Goal: Obtain resource: Download file/media

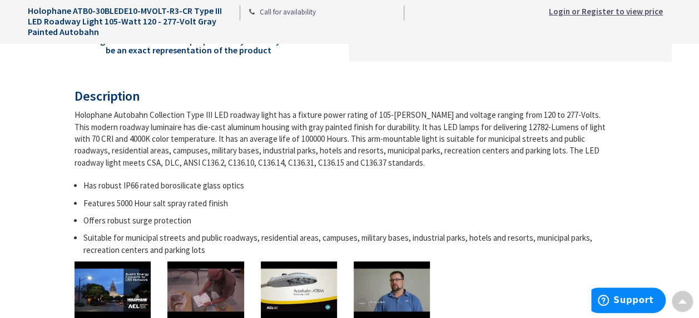
scroll to position [447, 0]
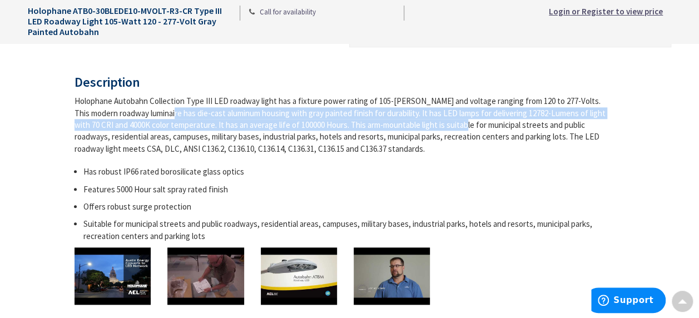
drag, startPoint x: 112, startPoint y: 118, endPoint x: 411, endPoint y: 124, distance: 298.7
click at [411, 124] on div "Holophane Autobahn Collection Type III LED roadway light has a fixture power ra…" at bounding box center [346, 125] width 542 height 60
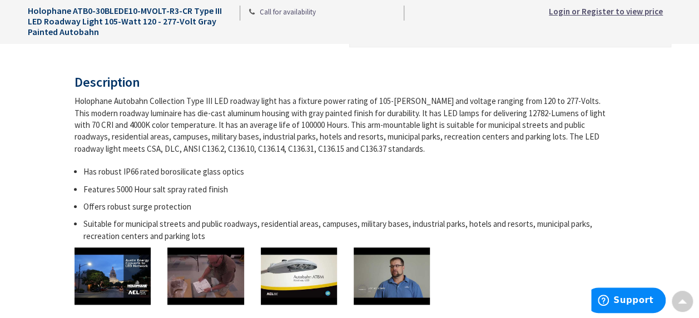
drag, startPoint x: 411, startPoint y: 124, endPoint x: 531, endPoint y: 122, distance: 119.6
click at [468, 130] on div "Holophane Autobahn Collection Type III LED roadway light has a fixture power ra…" at bounding box center [346, 125] width 542 height 60
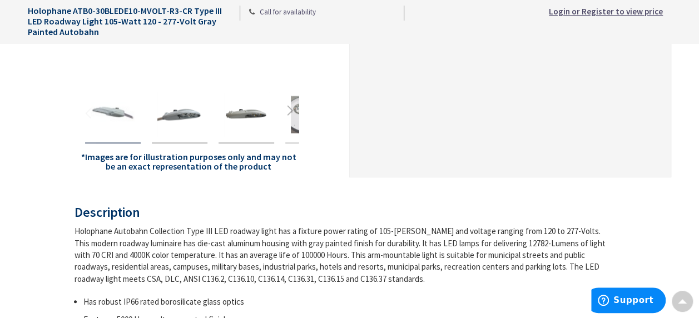
scroll to position [105, 0]
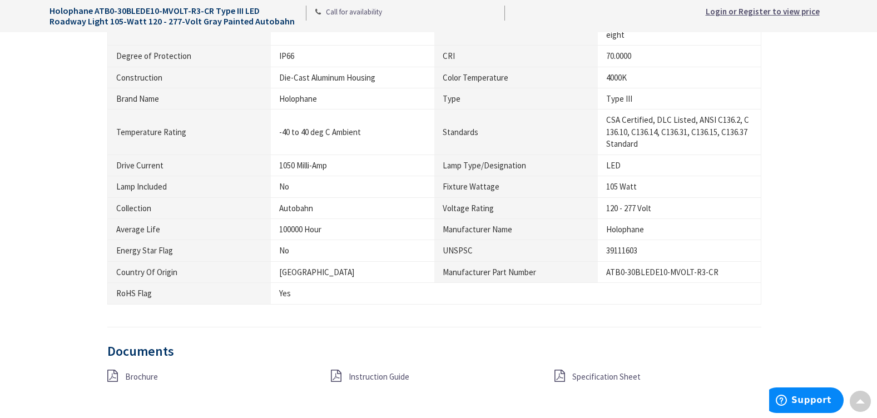
scroll to position [917, 0]
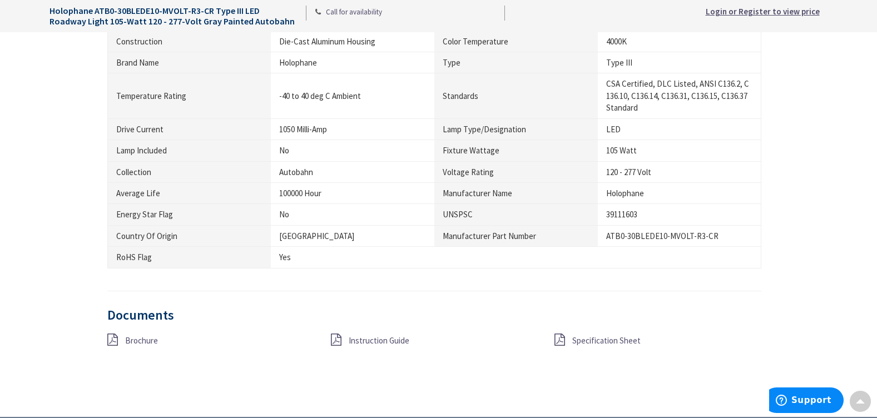
click at [601, 340] on span "Specification Sheet" at bounding box center [606, 340] width 68 height 11
